Goal: Task Accomplishment & Management: Use online tool/utility

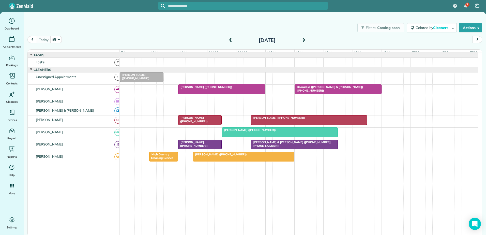
click at [228, 92] on div at bounding box center [221, 89] width 86 height 9
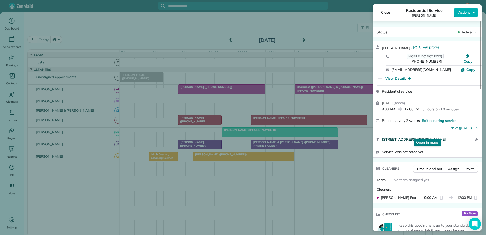
click at [410, 137] on span "[STREET_ADDRESS][PERSON_NAME]" at bounding box center [413, 139] width 64 height 5
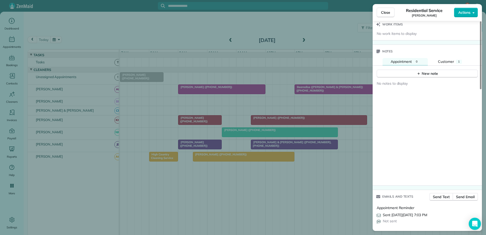
scroll to position [407, 0]
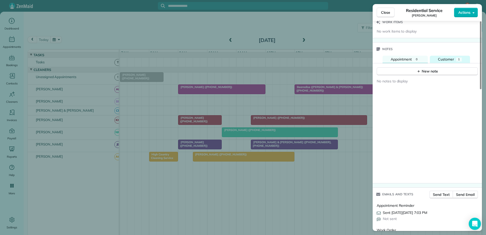
click at [443, 57] on span "Customer" at bounding box center [446, 59] width 16 height 5
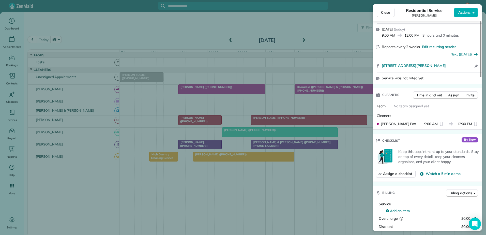
scroll to position [0, 0]
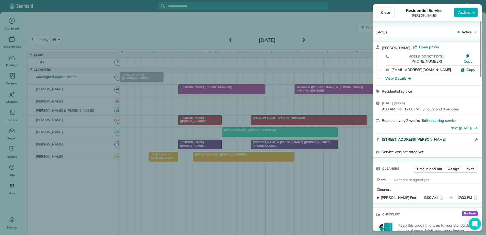
click at [397, 137] on span "[STREET_ADDRESS][PERSON_NAME]" at bounding box center [413, 139] width 64 height 5
click at [393, 137] on span "[STREET_ADDRESS][PERSON_NAME]" at bounding box center [413, 139] width 64 height 5
drag, startPoint x: 116, startPoint y: 77, endPoint x: 101, endPoint y: 49, distance: 31.7
click at [116, 74] on div "Close Residential Service [PERSON_NAME] Actions Status Active [PERSON_NAME] · O…" at bounding box center [243, 117] width 486 height 235
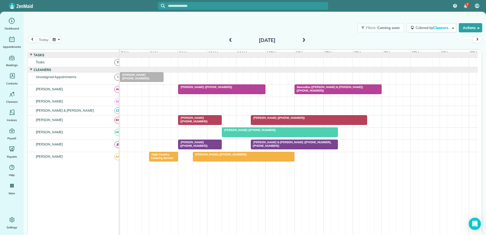
click at [303, 39] on span at bounding box center [304, 40] width 6 height 5
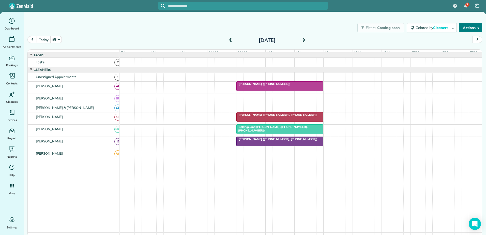
click at [468, 26] on button "Actions" at bounding box center [469, 27] width 23 height 9
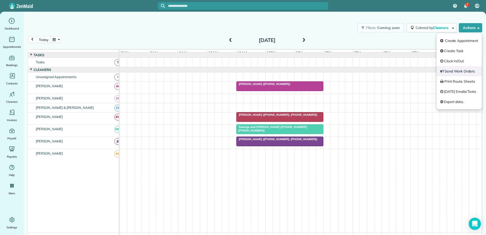
click at [450, 70] on link "Send Work Orders" at bounding box center [458, 71] width 45 height 10
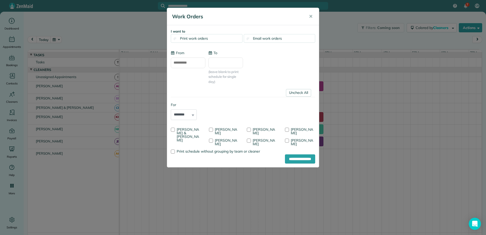
click at [183, 64] on input "**********" at bounding box center [188, 62] width 35 height 11
click at [177, 104] on link "12" at bounding box center [178, 106] width 8 height 8
type input "**********"
click at [291, 157] on input "**********" at bounding box center [300, 158] width 30 height 9
